Goal: Task Accomplishment & Management: Manage account settings

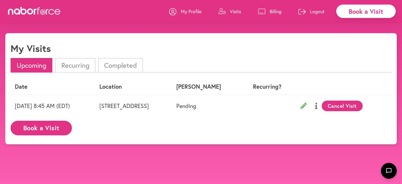
click at [229, 10] on link "Visits" at bounding box center [229, 11] width 23 height 16
drag, startPoint x: 192, startPoint y: 11, endPoint x: 260, endPoint y: 10, distance: 68.0
click at [192, 11] on p "My Profile" at bounding box center [191, 11] width 21 height 6
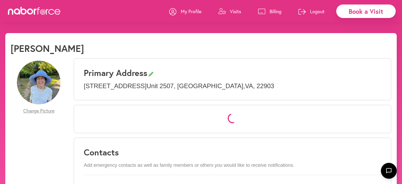
select select "*"
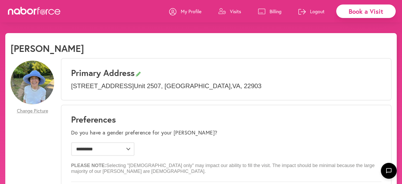
click at [228, 15] on link "Visits" at bounding box center [229, 11] width 23 height 16
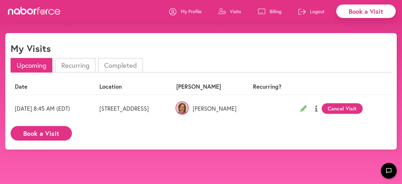
click at [314, 12] on p "Logout" at bounding box center [317, 11] width 15 height 6
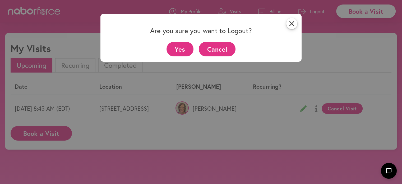
click at [187, 48] on button "Yes" at bounding box center [180, 49] width 27 height 15
